Goal: Task Accomplishment & Management: Use online tool/utility

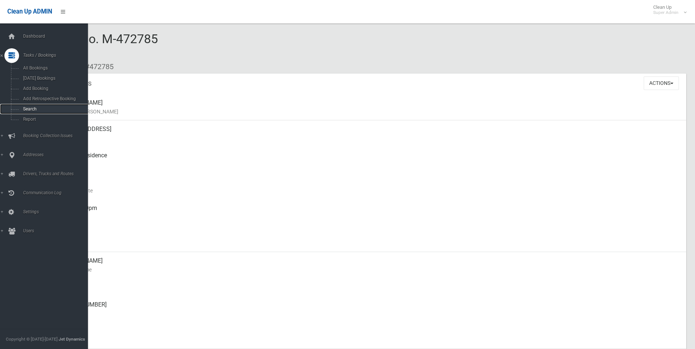
click at [30, 108] on span "Search" at bounding box center [54, 109] width 66 height 5
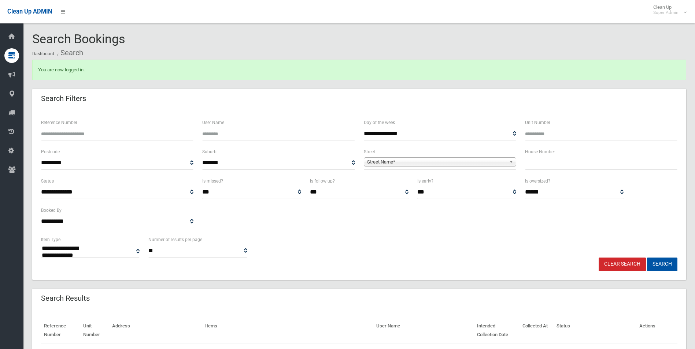
select select
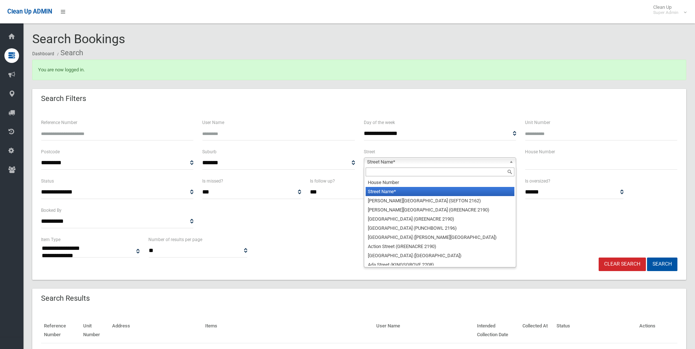
click at [382, 160] on span "Street Name*" at bounding box center [436, 162] width 139 height 9
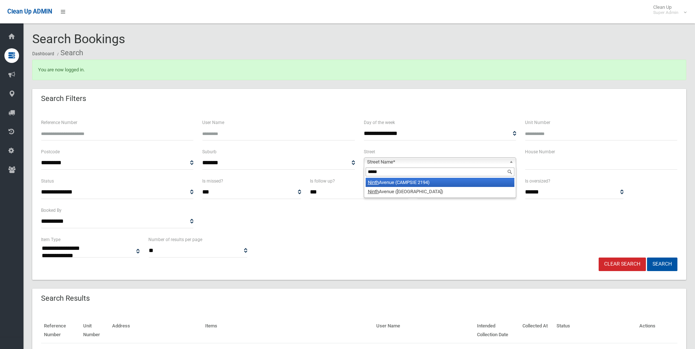
type input "*****"
click at [399, 185] on li "Ninth Avenue (CAMPSIE 2194)" at bounding box center [439, 182] width 149 height 9
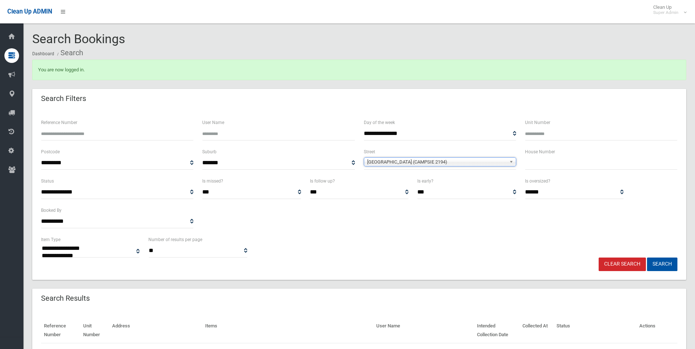
click at [531, 159] on input "text" at bounding box center [601, 163] width 152 height 14
type input "**"
click at [647, 258] on button "Search" at bounding box center [662, 265] width 30 height 14
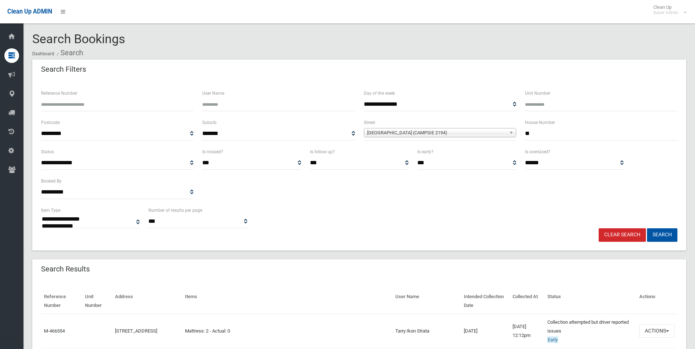
select select
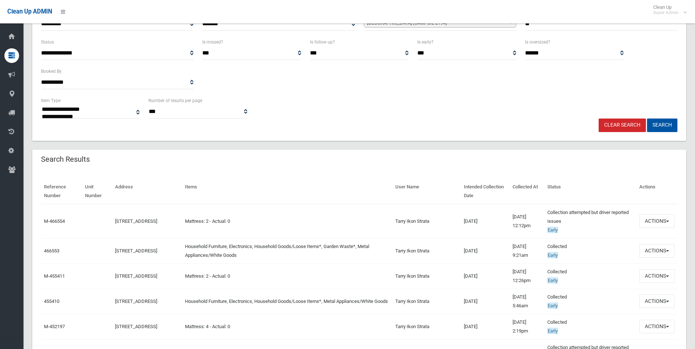
scroll to position [146, 0]
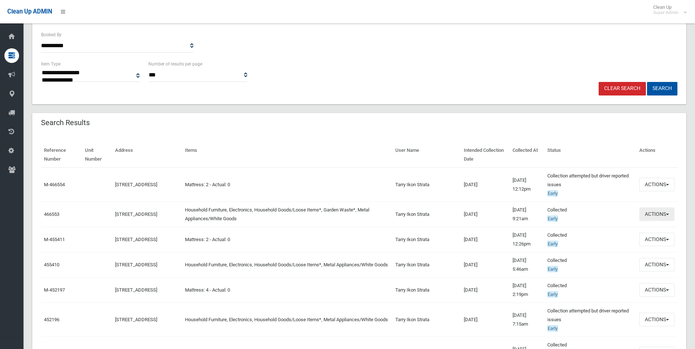
click at [653, 215] on button "Actions" at bounding box center [656, 215] width 35 height 14
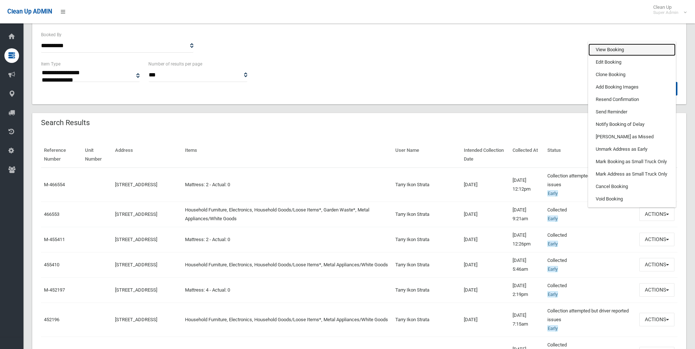
click at [617, 51] on link "View Booking" at bounding box center [631, 50] width 87 height 12
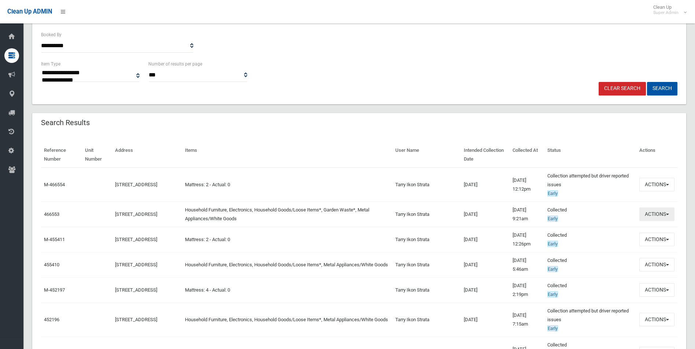
click at [650, 212] on button "Actions" at bounding box center [656, 215] width 35 height 14
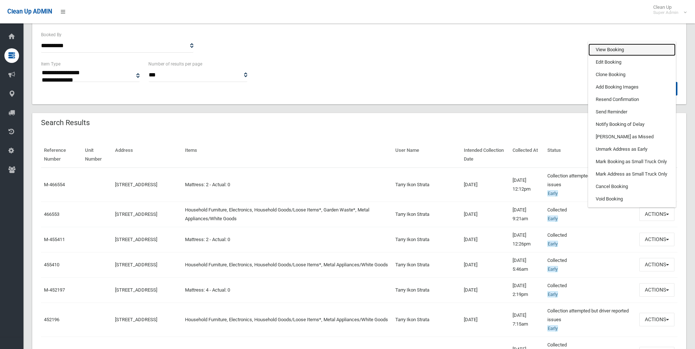
click at [611, 48] on link "View Booking" at bounding box center [631, 50] width 87 height 12
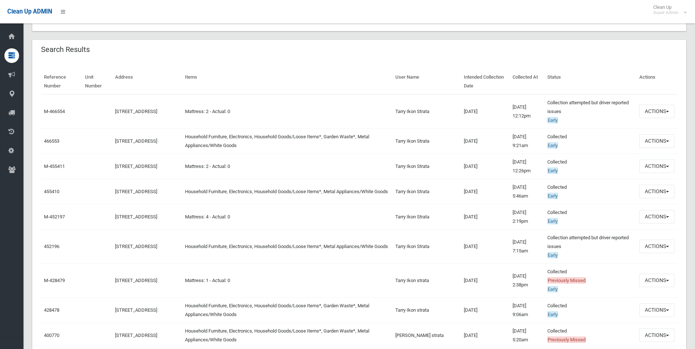
scroll to position [256, 0]
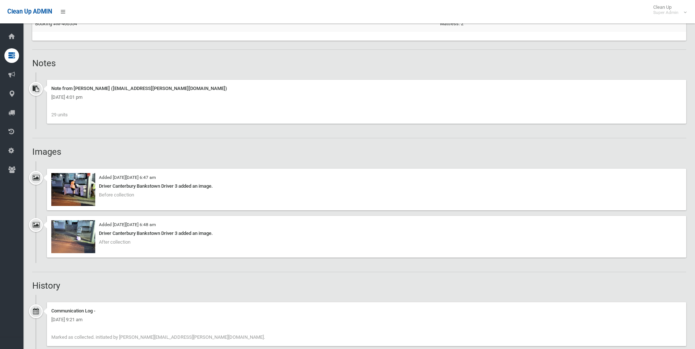
scroll to position [513, 0]
click at [79, 197] on img at bounding box center [73, 189] width 44 height 33
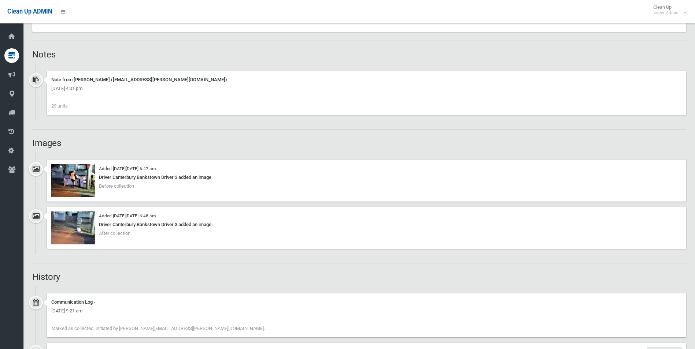
scroll to position [488, 0]
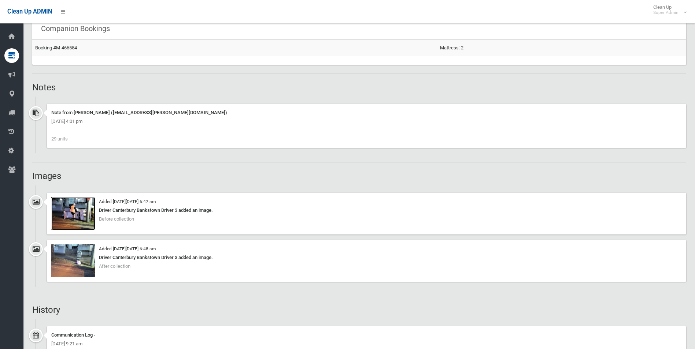
click at [79, 214] on img at bounding box center [73, 213] width 44 height 33
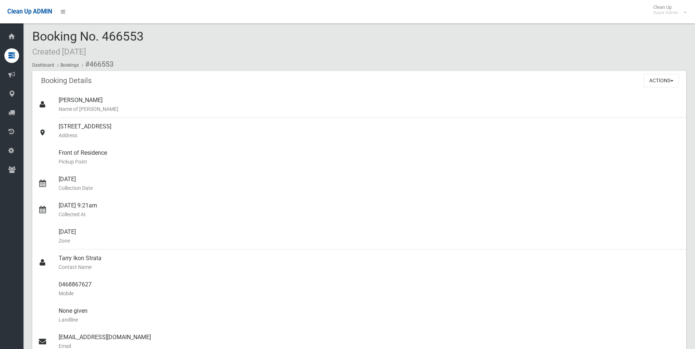
scroll to position [0, 0]
